Goal: Find specific page/section

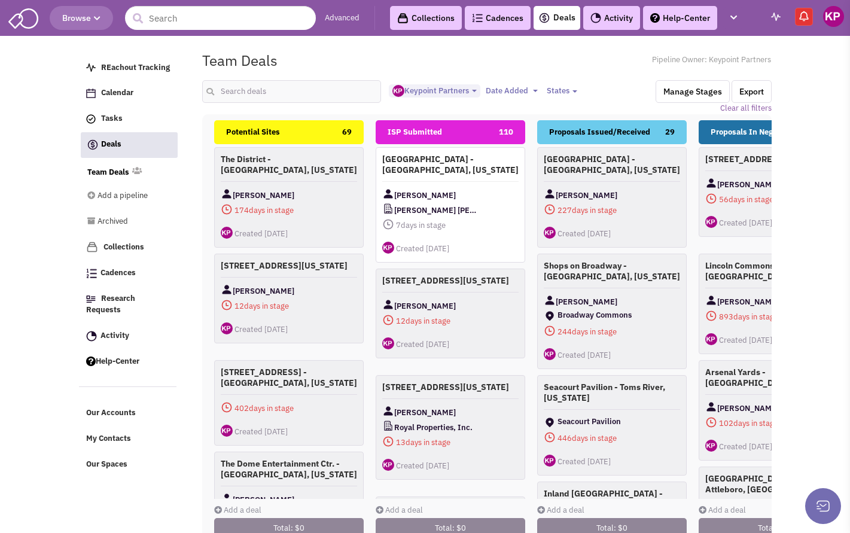
select select "1896"
select select
click at [619, 20] on link "Activity" at bounding box center [611, 18] width 57 height 24
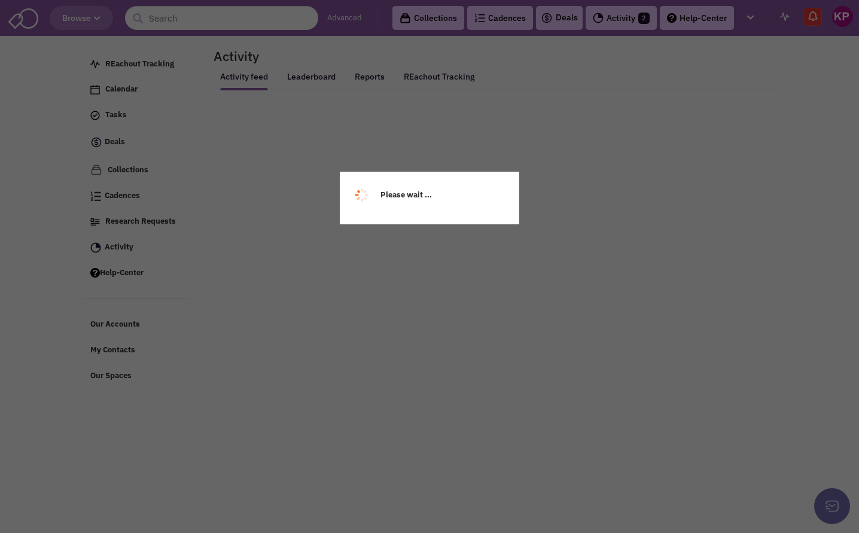
select select
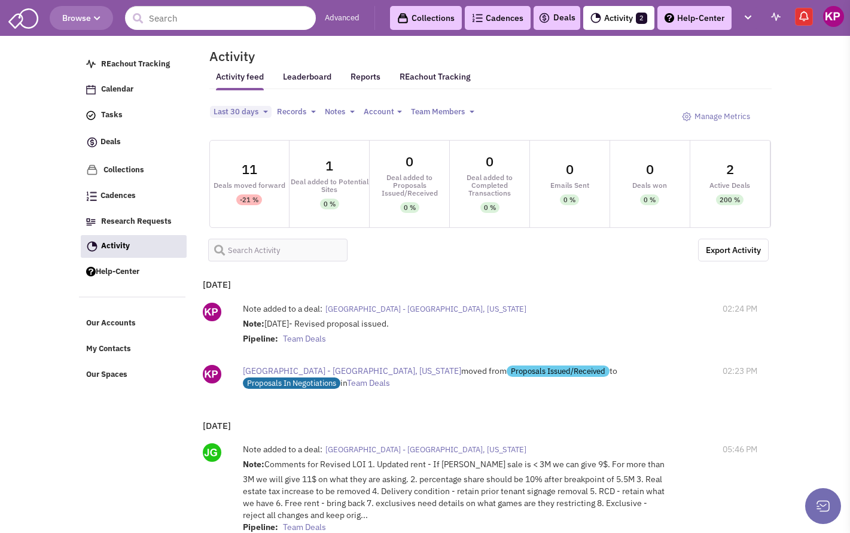
select select
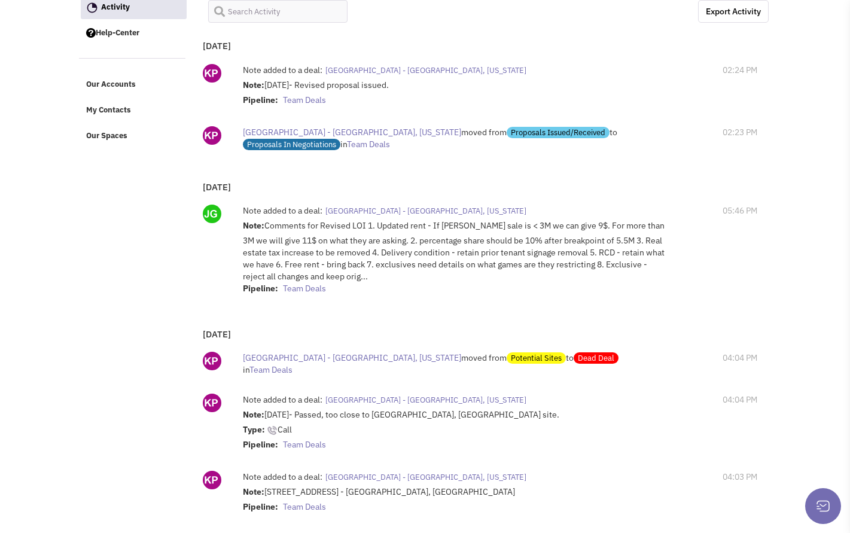
scroll to position [239, 0]
